Goal: Browse casually: Explore the website without a specific task or goal

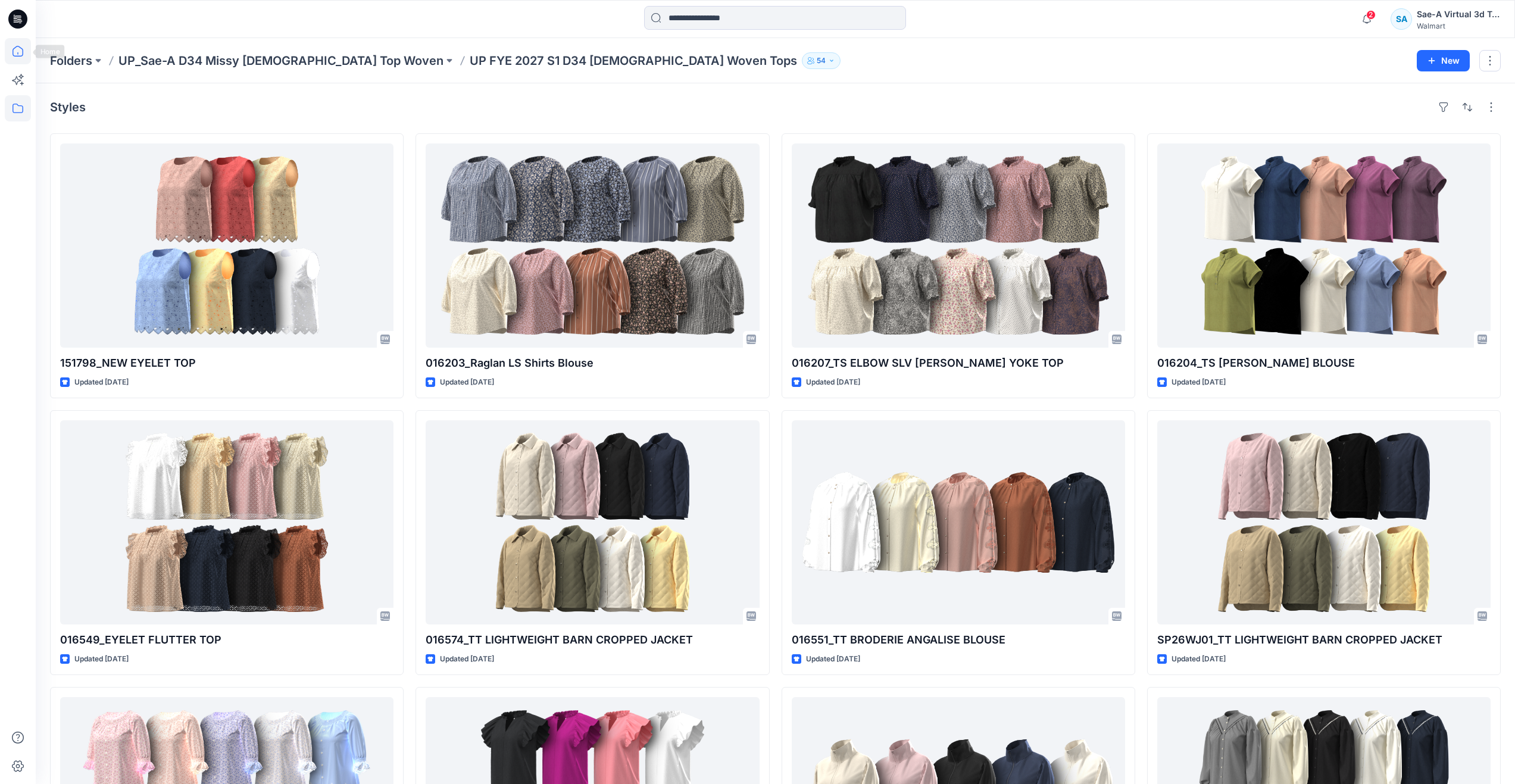
click at [23, 44] on icon at bounding box center [18, 51] width 26 height 26
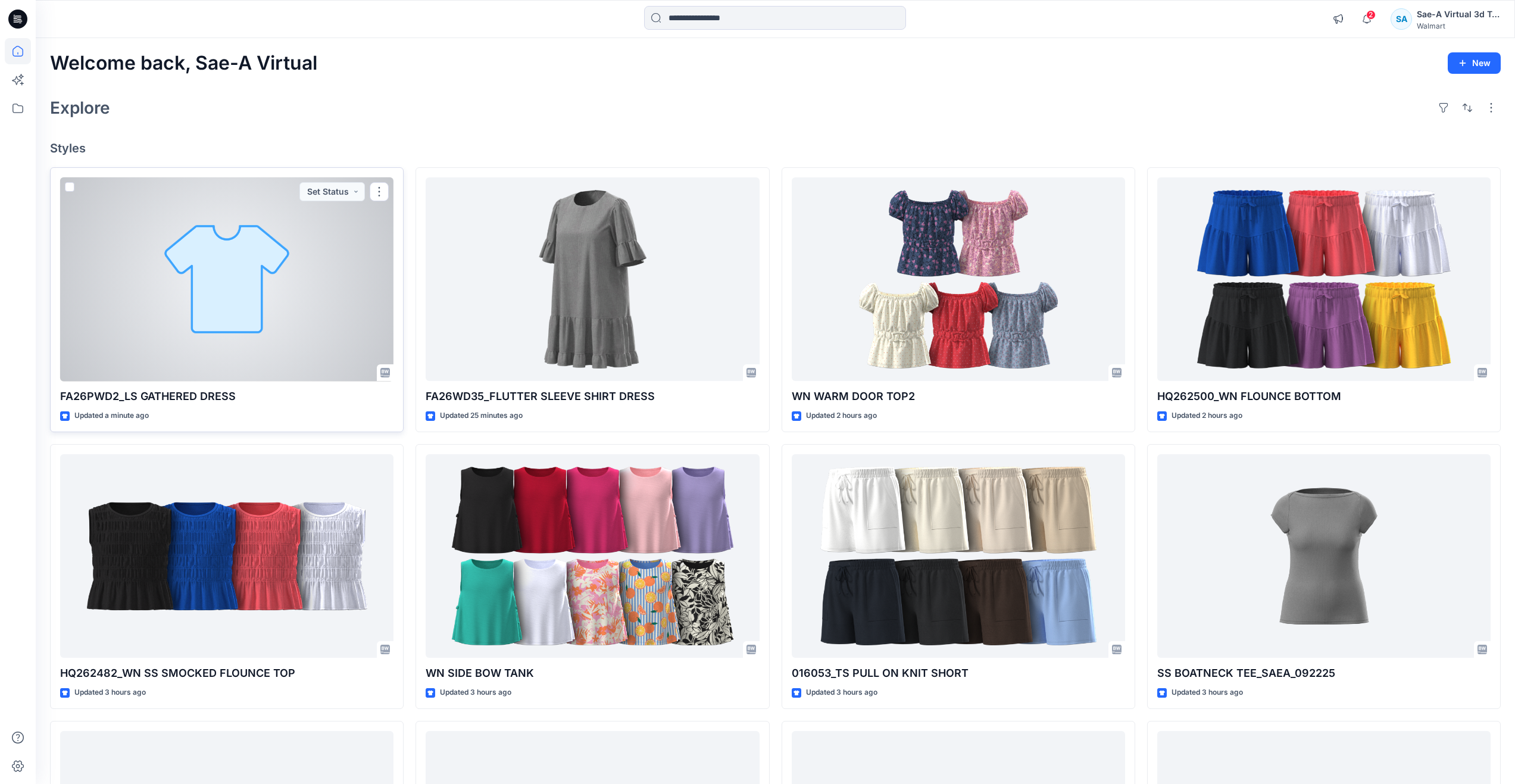
click at [186, 273] on div at bounding box center [226, 279] width 334 height 204
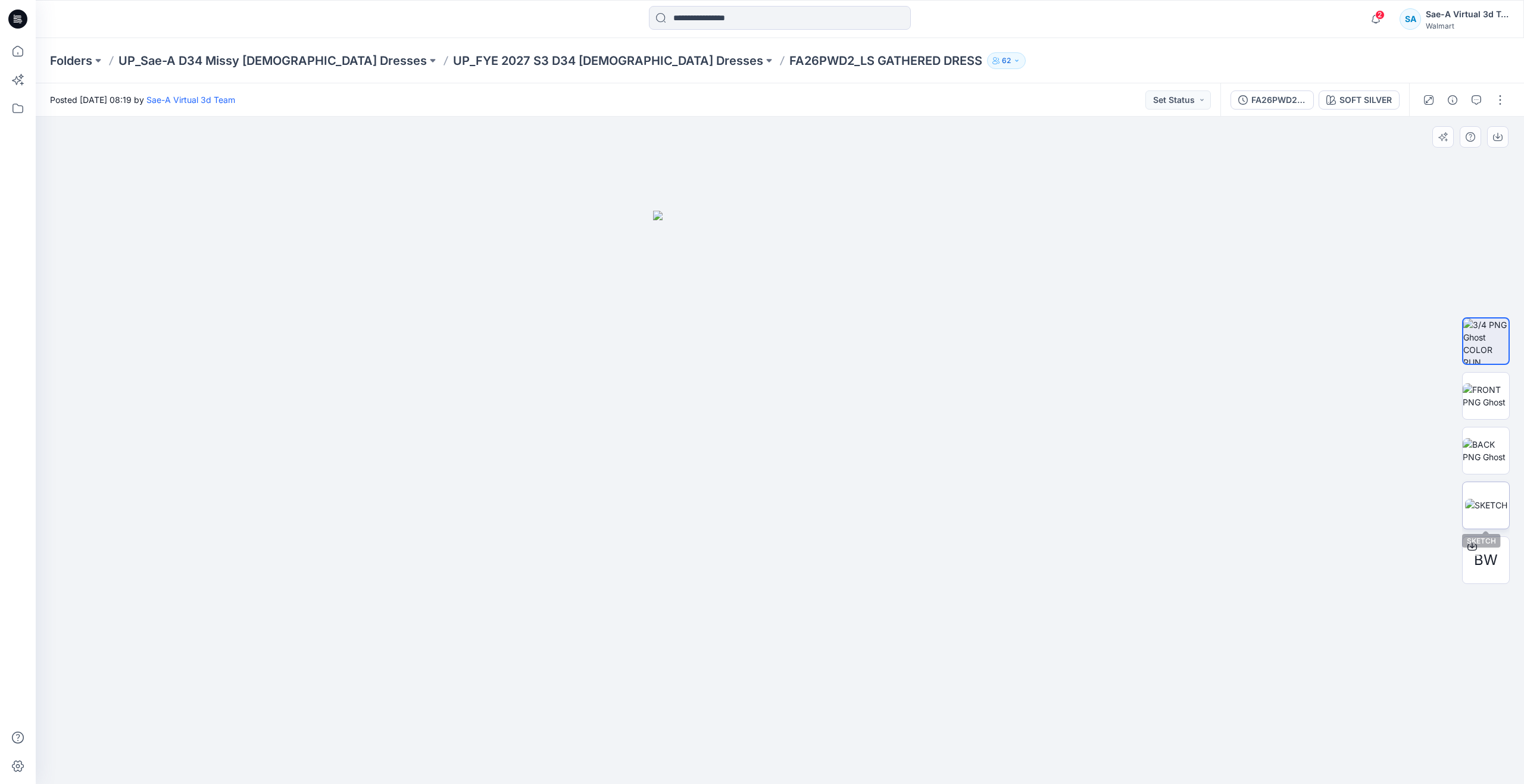
click at [1468, 499] on img at bounding box center [1486, 505] width 42 height 12
click at [1491, 332] on img at bounding box center [1486, 341] width 47 height 47
click at [1484, 383] on img at bounding box center [1486, 395] width 47 height 25
click at [1479, 446] on img at bounding box center [1486, 451] width 47 height 25
click at [1483, 383] on img at bounding box center [1486, 395] width 47 height 25
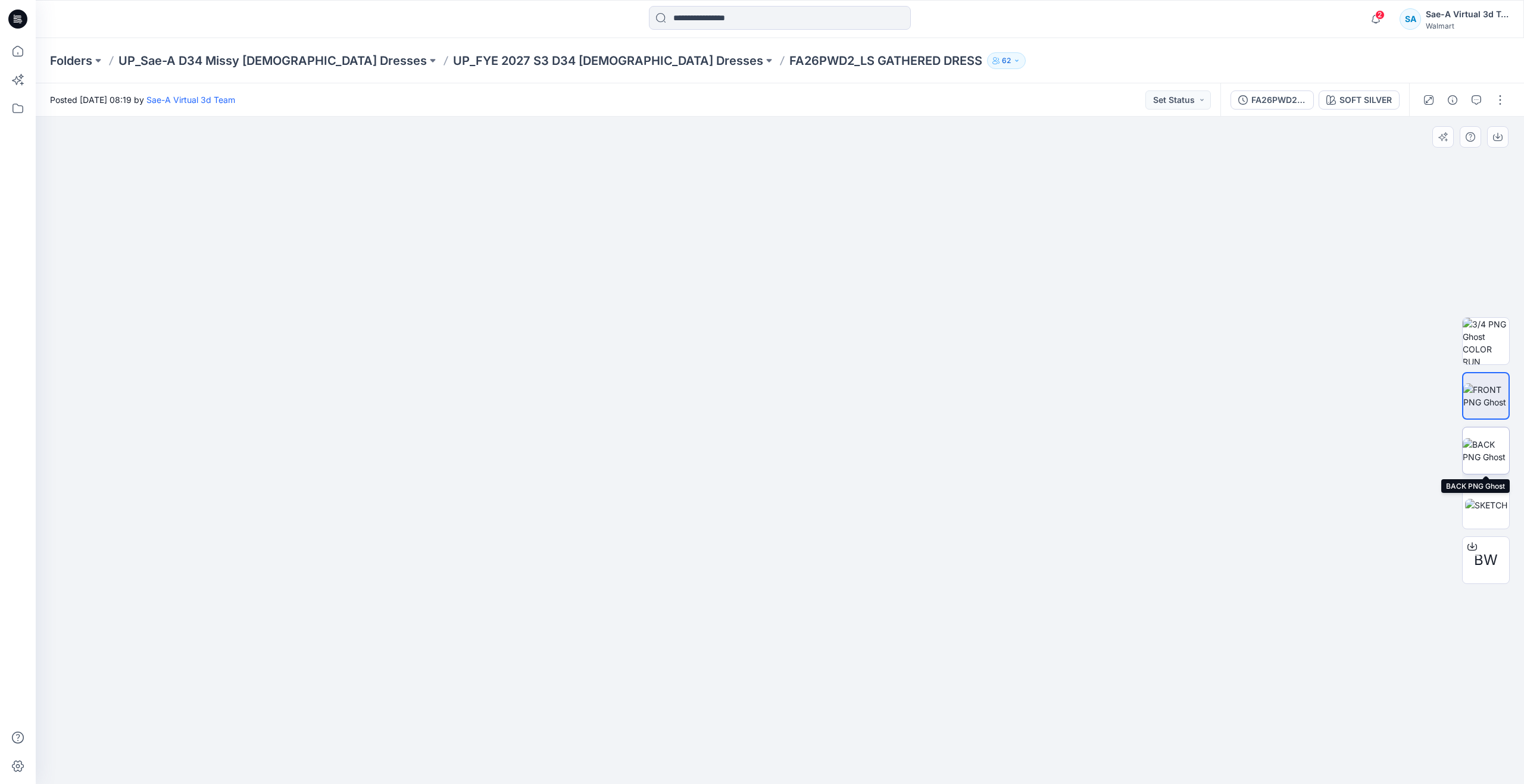
click at [1487, 441] on img at bounding box center [1486, 451] width 47 height 25
click at [1484, 348] on img at bounding box center [1486, 341] width 47 height 47
click at [1489, 383] on img at bounding box center [1486, 395] width 47 height 25
click at [1483, 442] on img at bounding box center [1486, 451] width 47 height 25
click at [1490, 388] on img at bounding box center [1486, 395] width 47 height 25
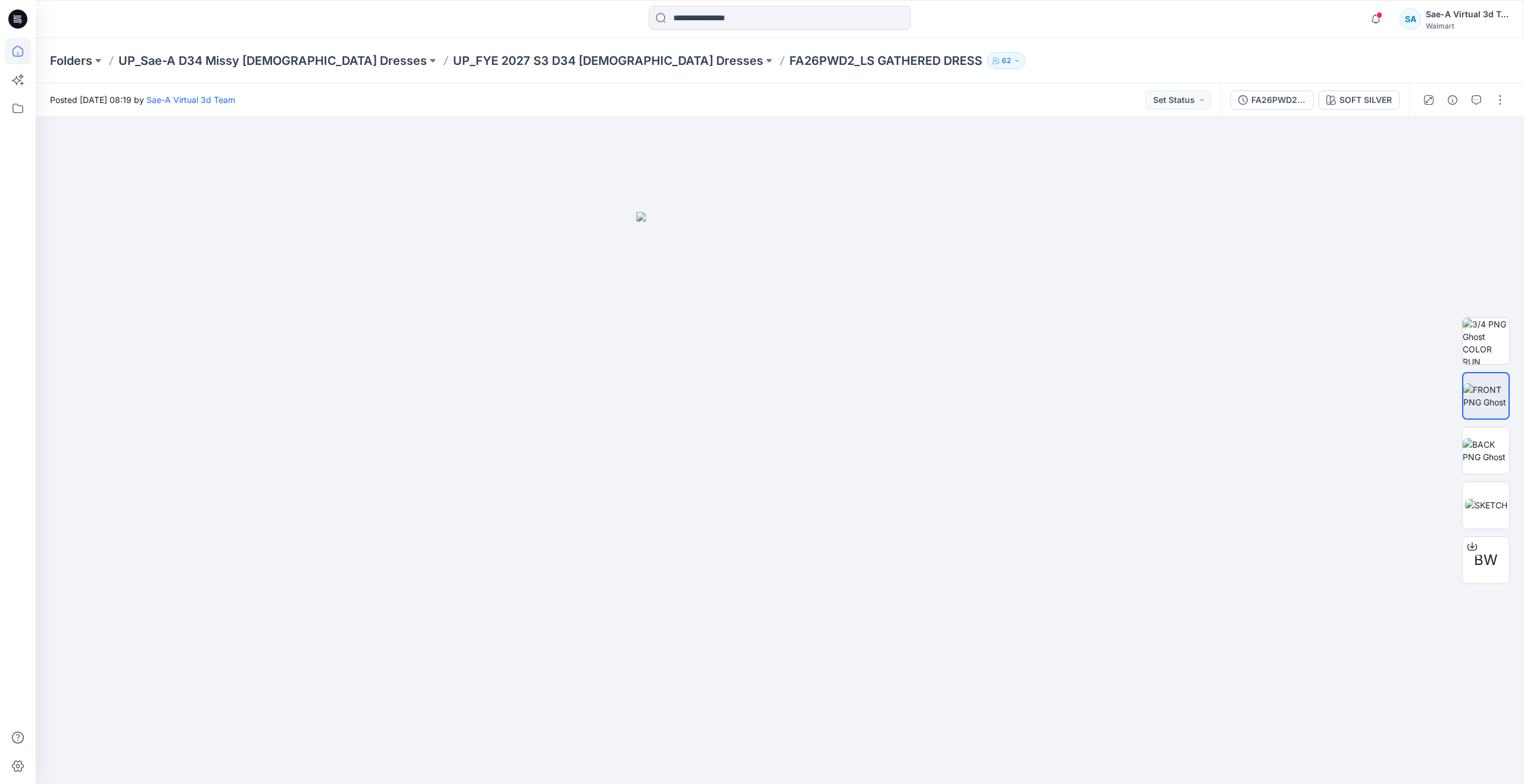
click at [25, 47] on icon at bounding box center [18, 51] width 26 height 26
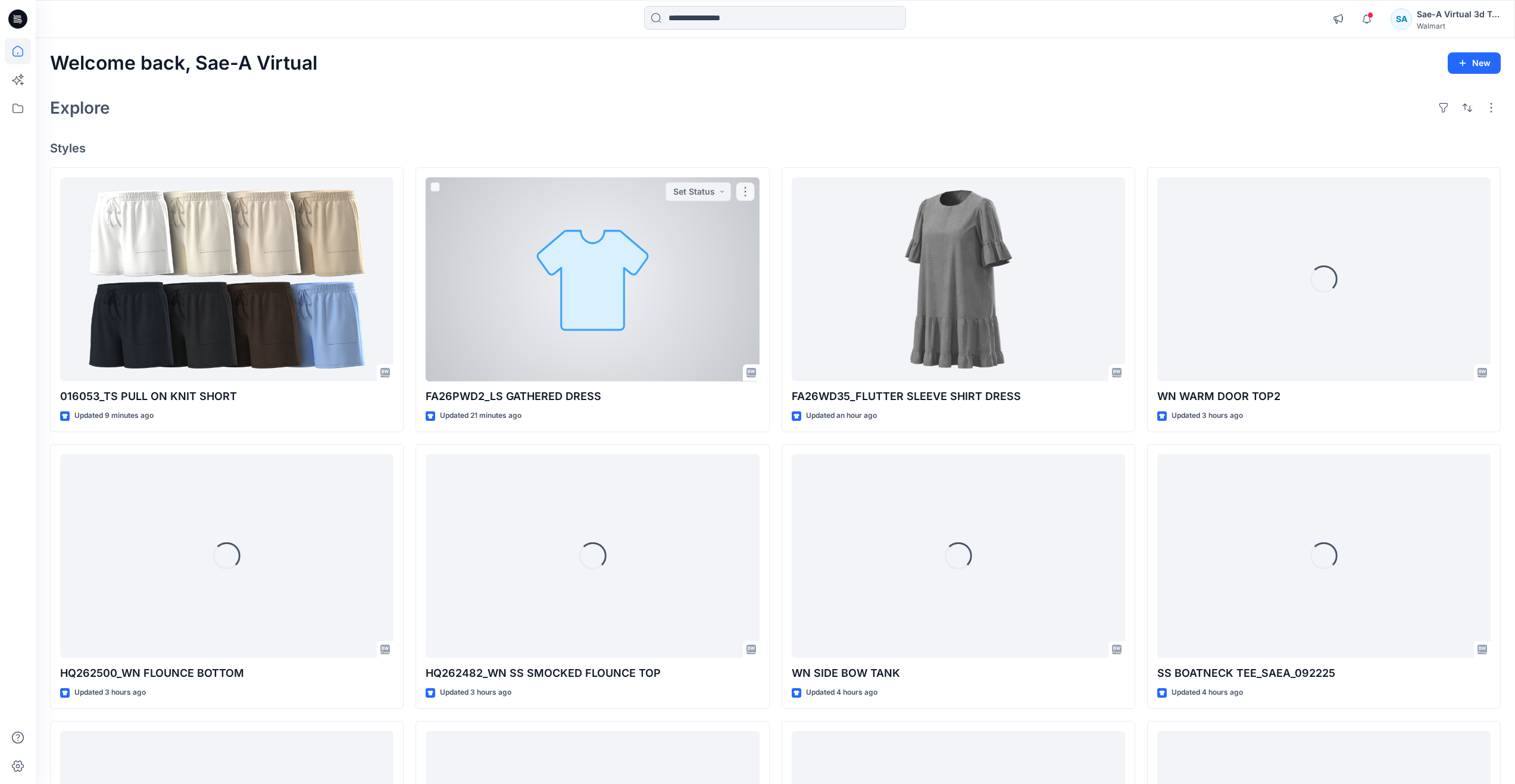
click at [564, 347] on div at bounding box center [592, 279] width 334 height 204
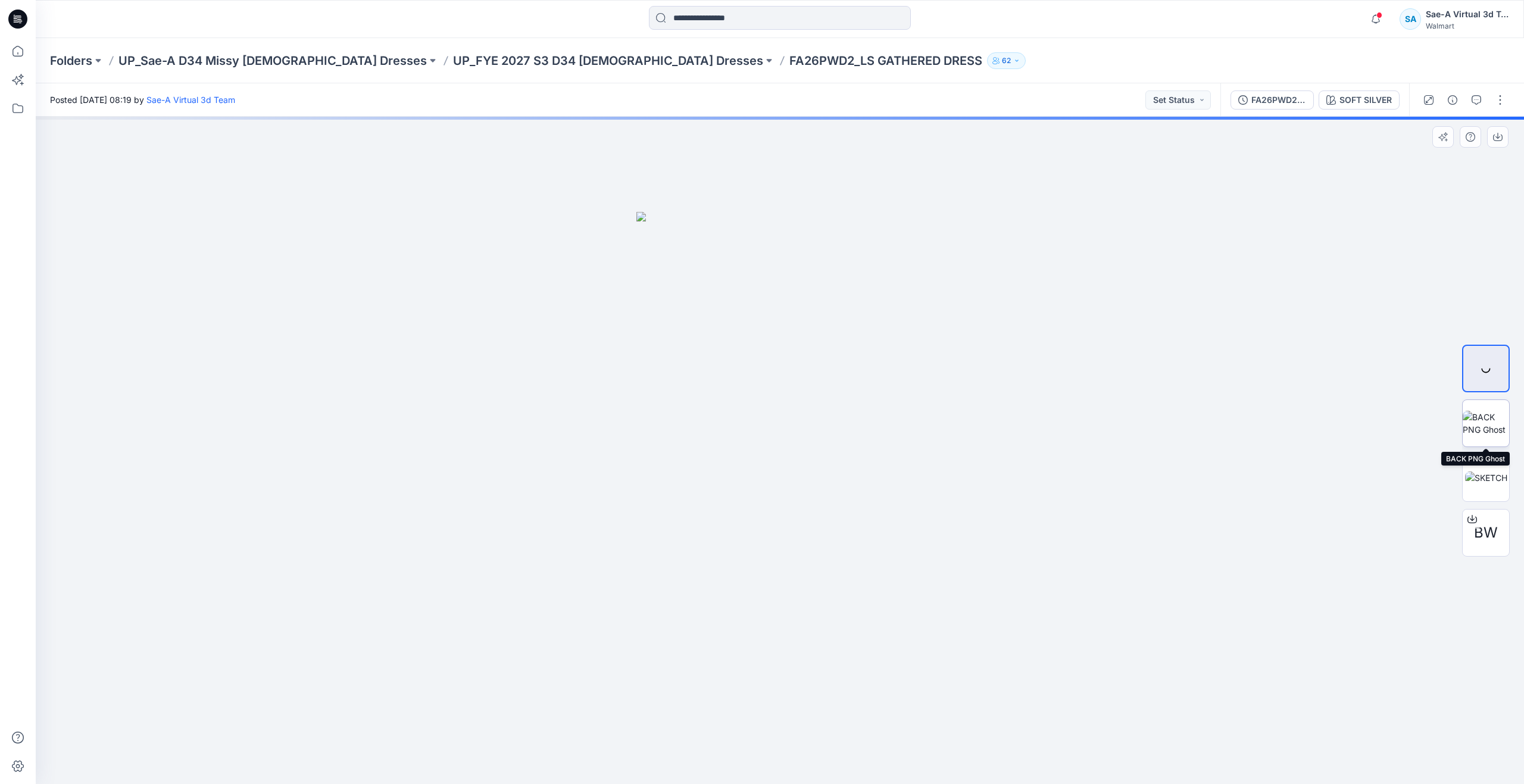
click at [1484, 427] on img at bounding box center [1486, 423] width 47 height 25
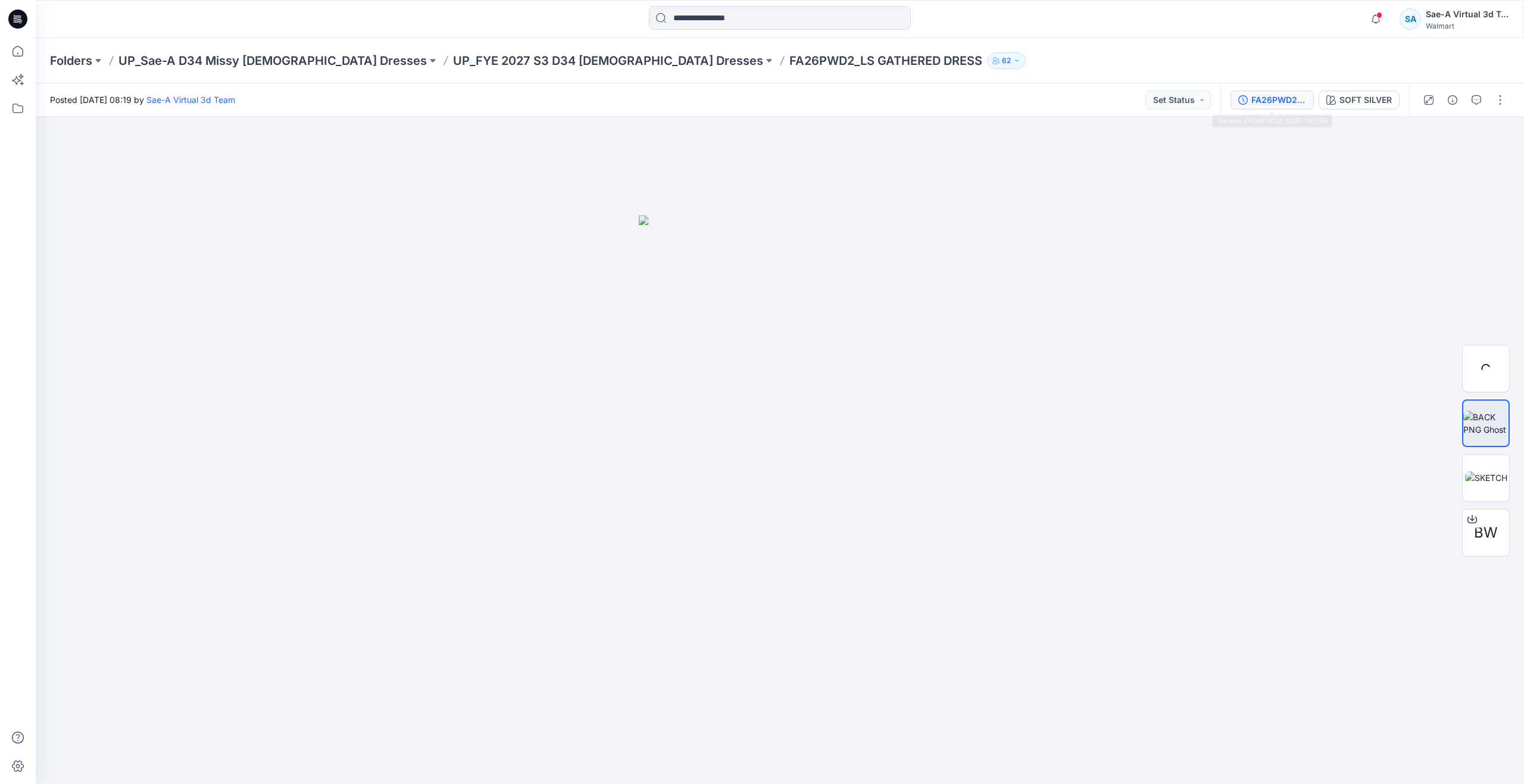
click at [1285, 97] on div "FA26PWD2_SOFT SILVER" at bounding box center [1278, 100] width 54 height 13
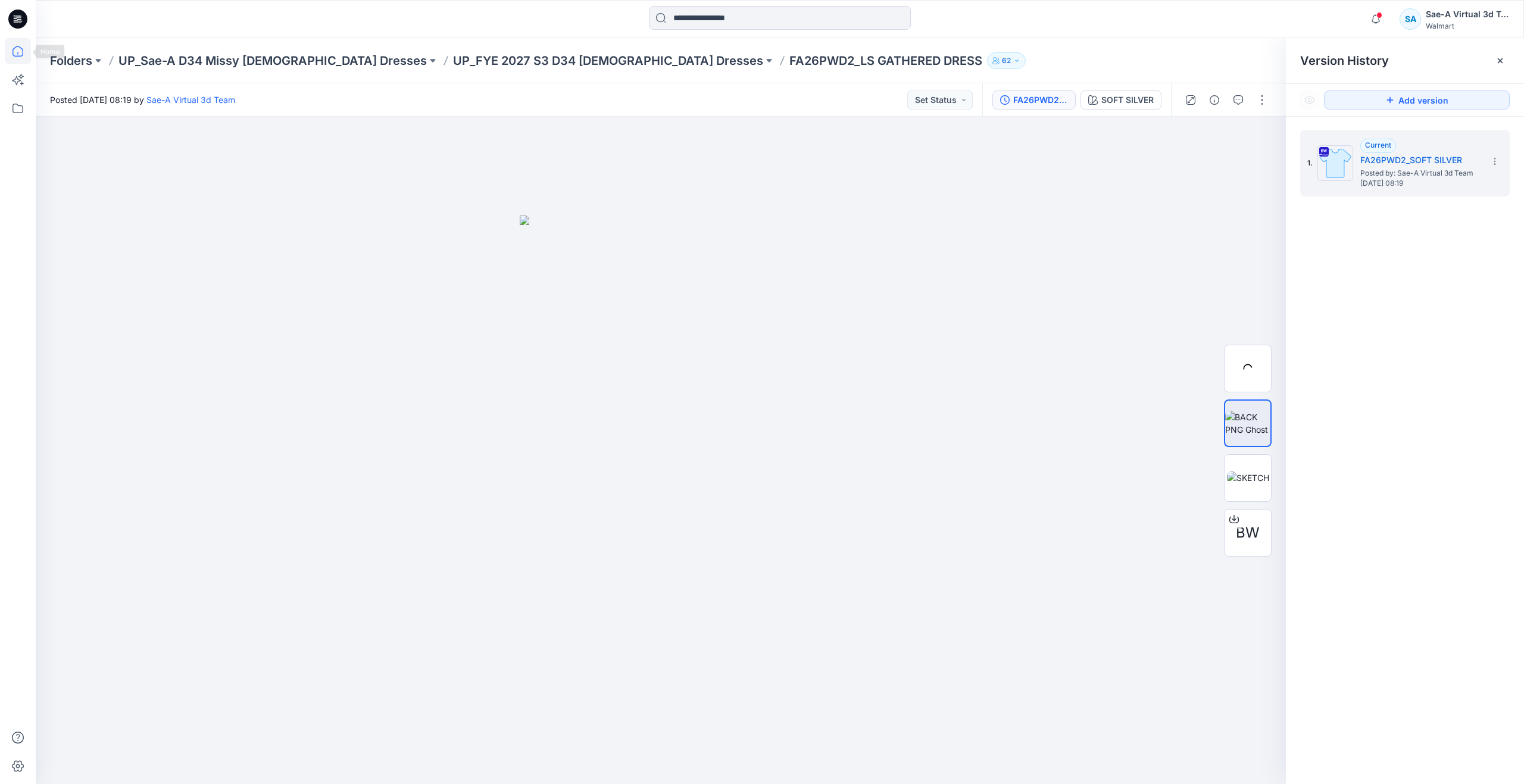
click at [27, 49] on icon at bounding box center [18, 51] width 26 height 26
